Goal: Register for event/course

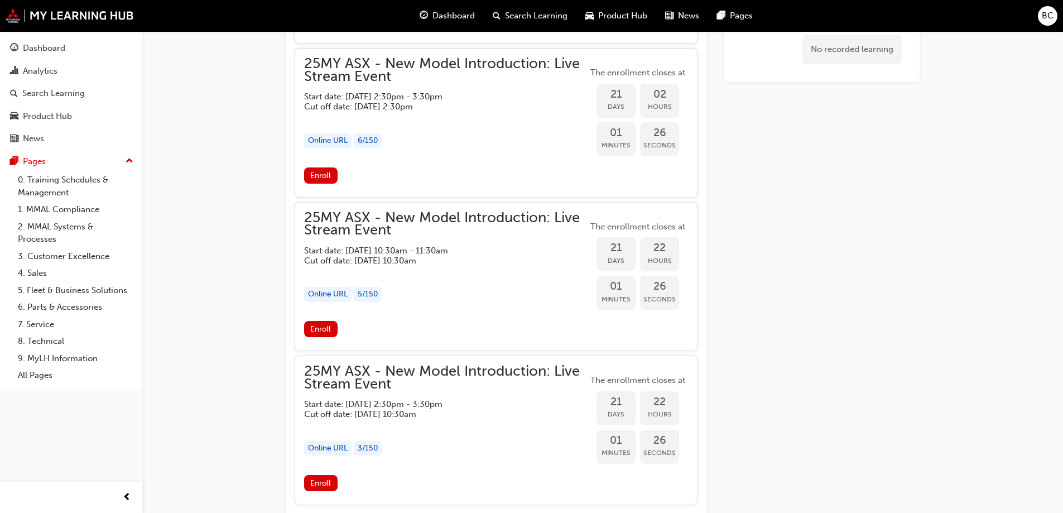
scroll to position [1218, 0]
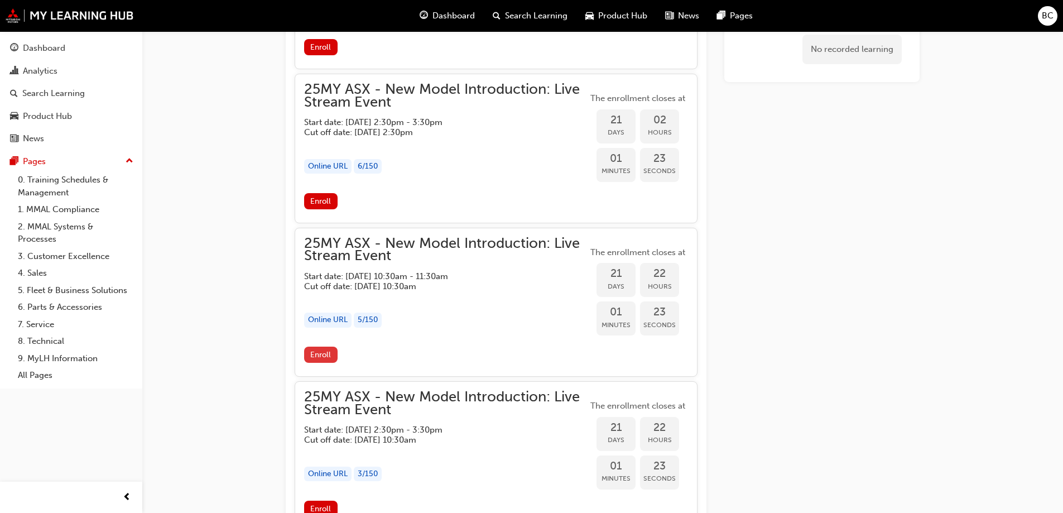
click at [315, 355] on span "Enroll" at bounding box center [320, 354] width 21 height 9
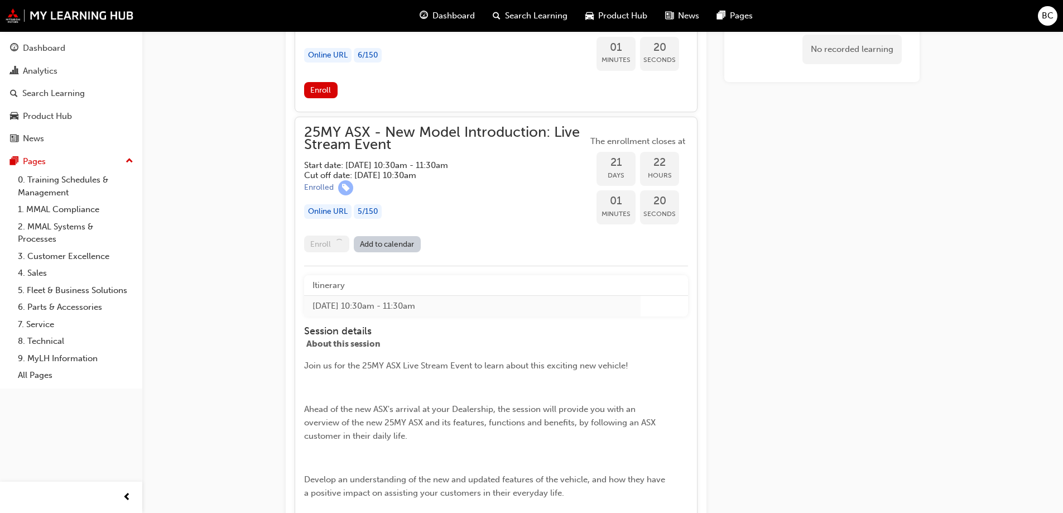
scroll to position [1330, 0]
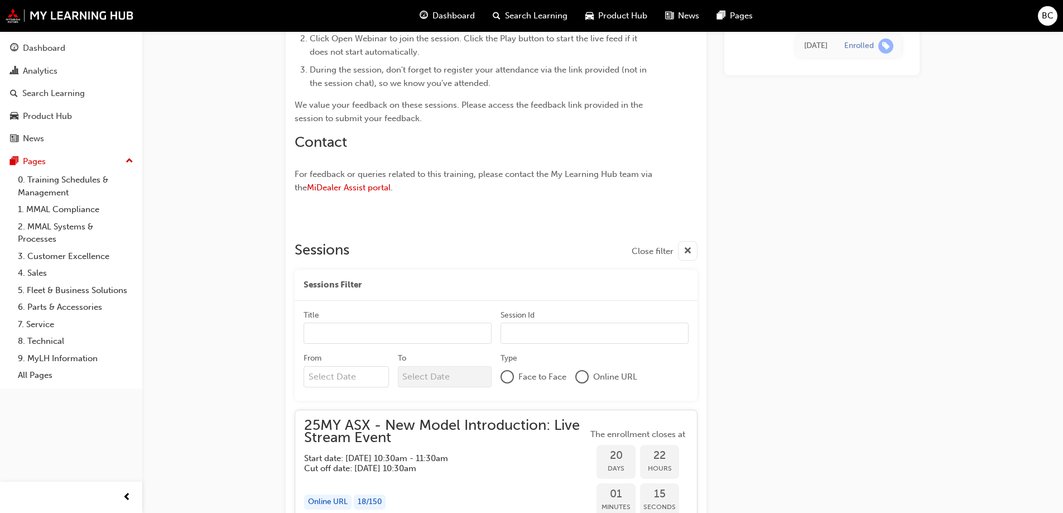
scroll to position [771, 0]
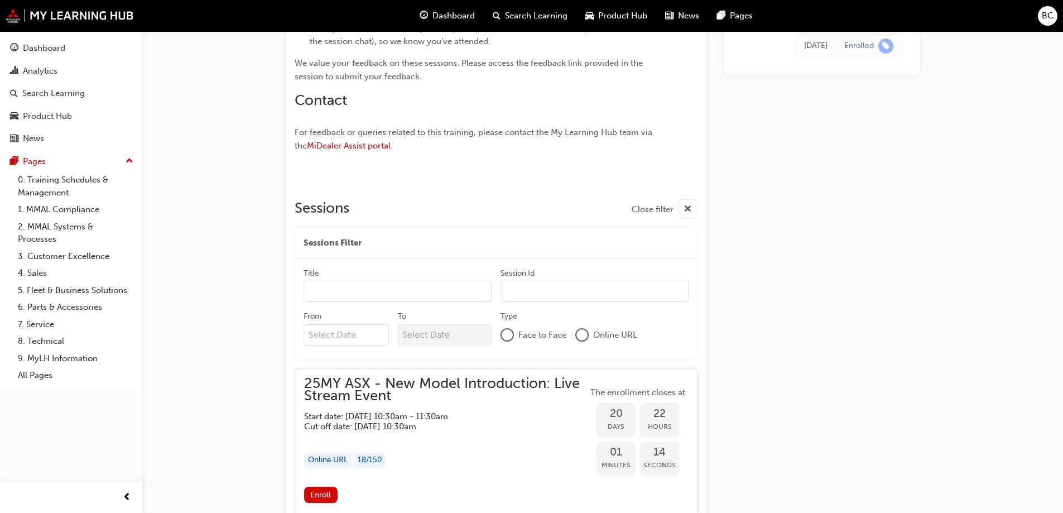
click at [365, 288] on input "Title" at bounding box center [397, 291] width 188 height 21
click at [855, 410] on div "Today Enrolled" at bounding box center [821, 168] width 195 height 1679
click at [527, 291] on input "Session Id" at bounding box center [594, 291] width 188 height 21
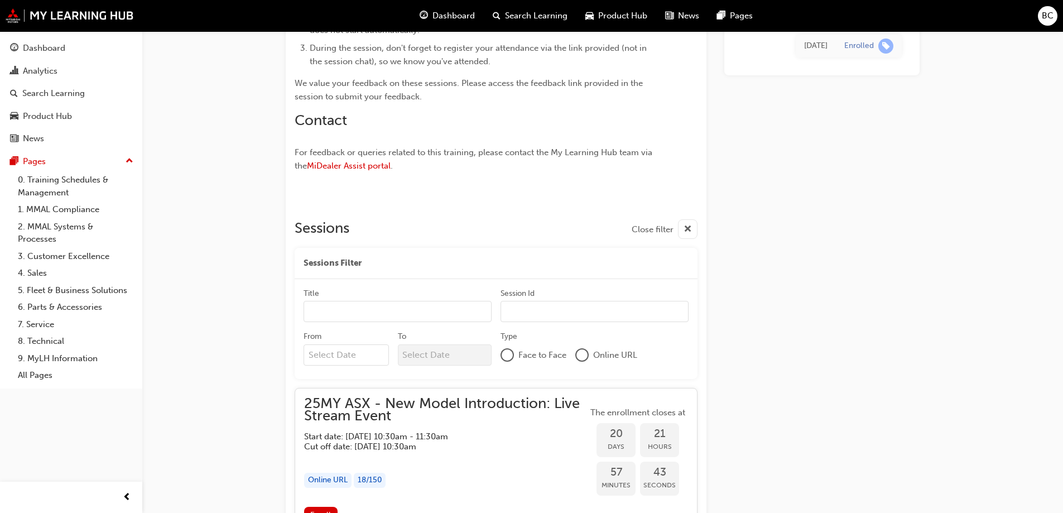
scroll to position [715, 0]
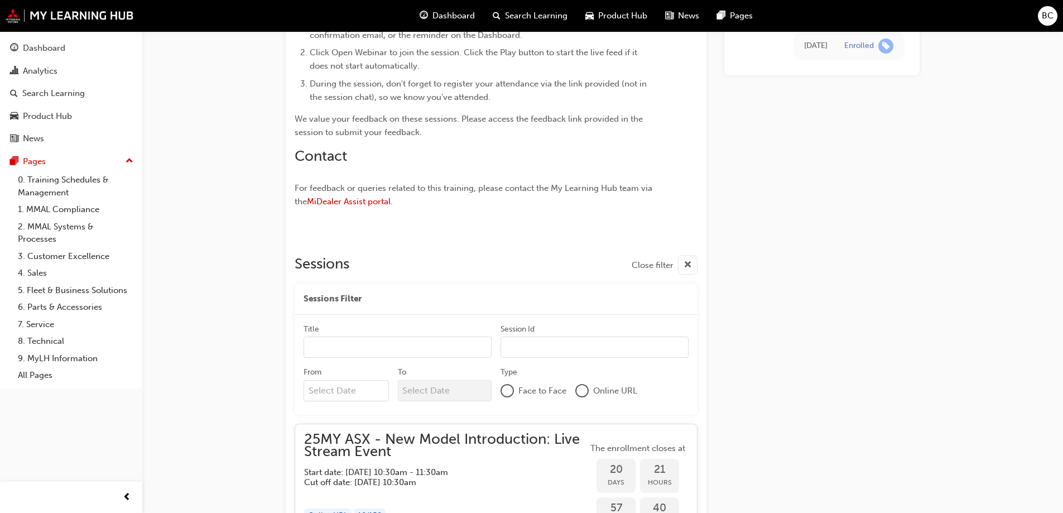
click at [582, 391] on div at bounding box center [581, 390] width 11 height 11
click at [338, 346] on input "Title" at bounding box center [397, 347] width 188 height 21
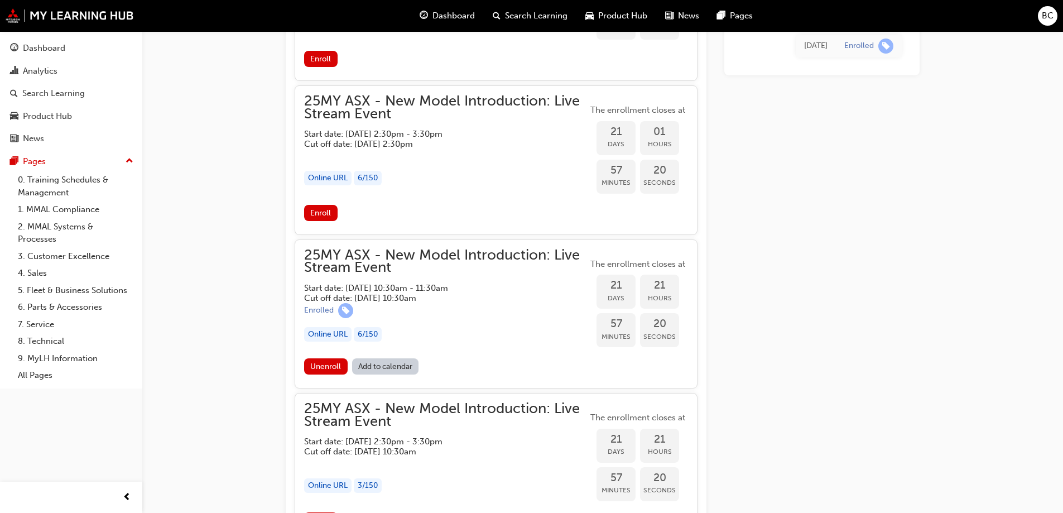
scroll to position [1218, 0]
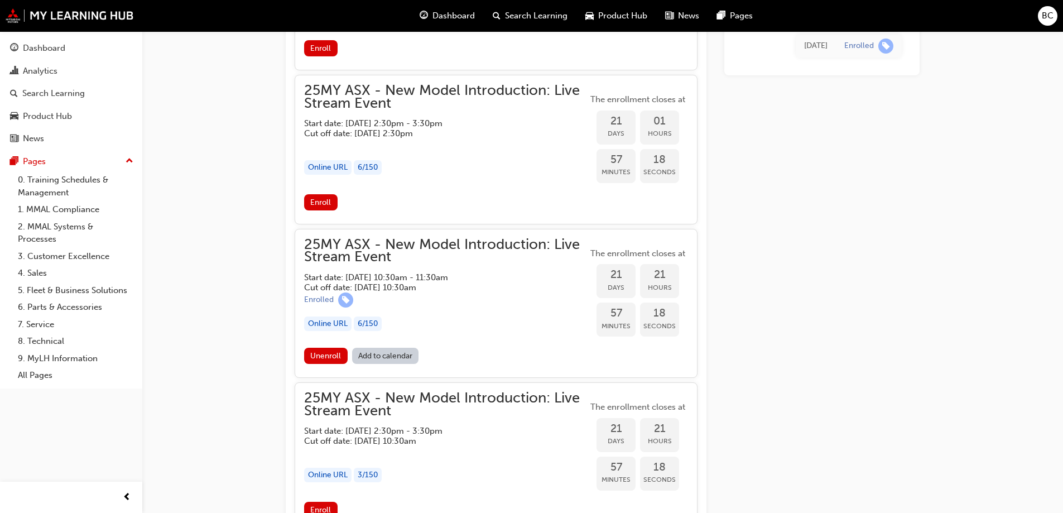
click at [403, 355] on link "Add to calendar" at bounding box center [385, 356] width 67 height 16
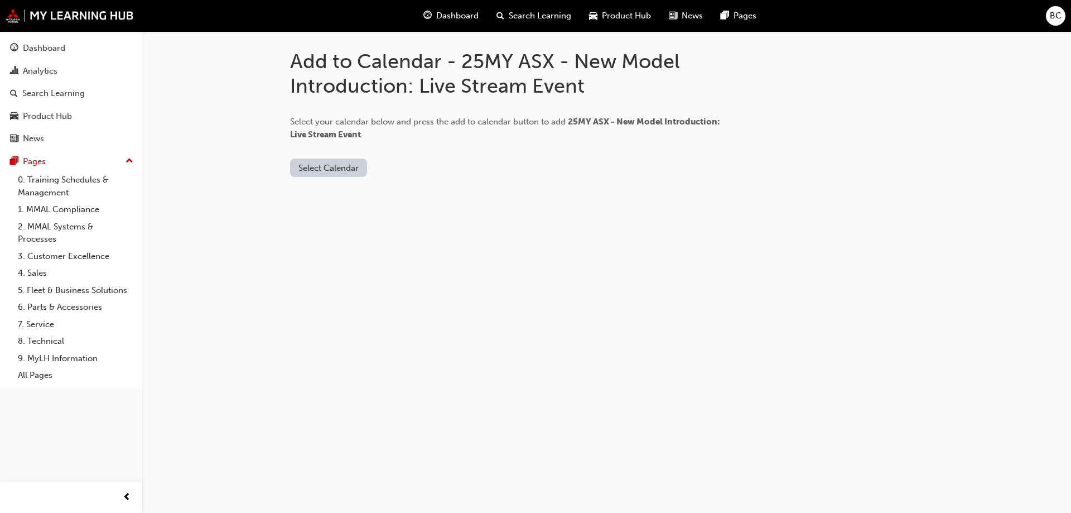
click at [340, 171] on button "Select Calendar" at bounding box center [328, 167] width 77 height 18
click at [329, 196] on div "Outlook.com" at bounding box center [330, 195] width 68 height 13
click at [389, 169] on button "Add to Calendar" at bounding box center [422, 167] width 79 height 18
click at [334, 168] on button "Outlook.com" at bounding box center [332, 167] width 84 height 18
click at [327, 210] on div "Office 365" at bounding box center [311, 215] width 40 height 13
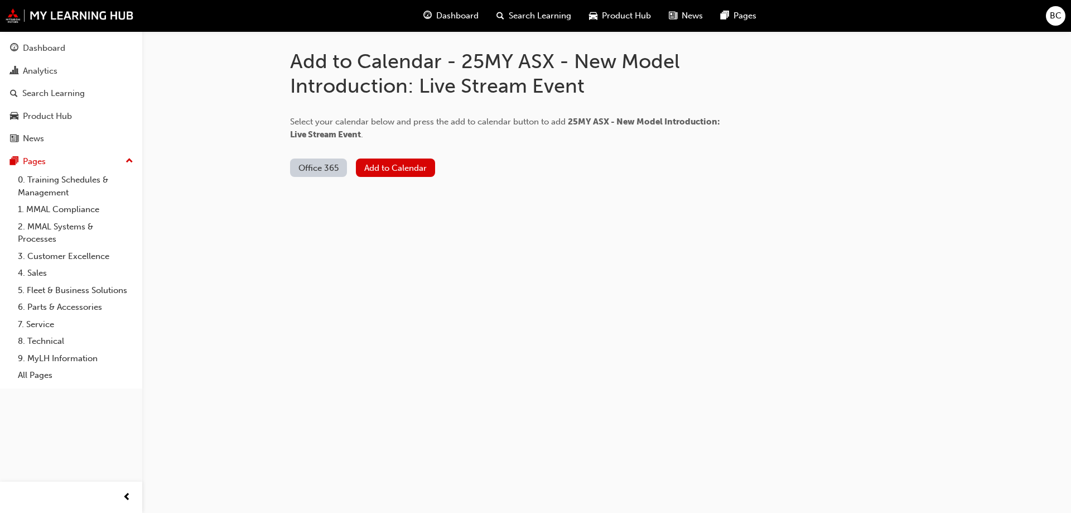
click at [395, 157] on div "Office 365 Add to Calendar" at bounding box center [513, 159] width 446 height 36
click at [401, 167] on button "Add to Calendar" at bounding box center [395, 167] width 79 height 18
drag, startPoint x: 793, startPoint y: 157, endPoint x: 739, endPoint y: 161, distance: 54.8
click at [793, 158] on div "Add to Calendar - 25MY ASX - New Model Introduction: Live Stream Event Select y…" at bounding box center [607, 104] width 634 height 146
